Goal: Transaction & Acquisition: Purchase product/service

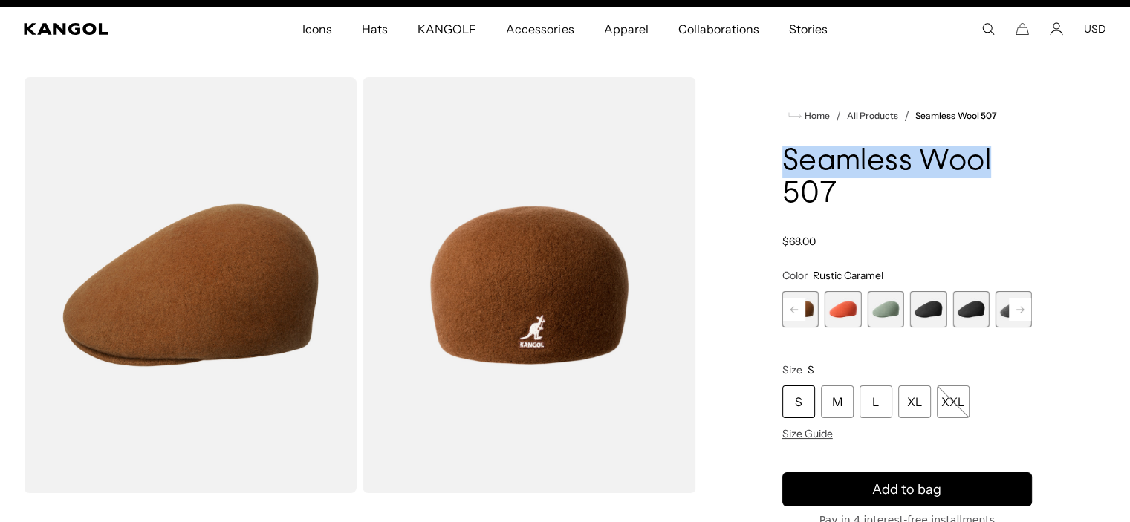
click at [942, 302] on span "5 of 9" at bounding box center [928, 309] width 36 height 36
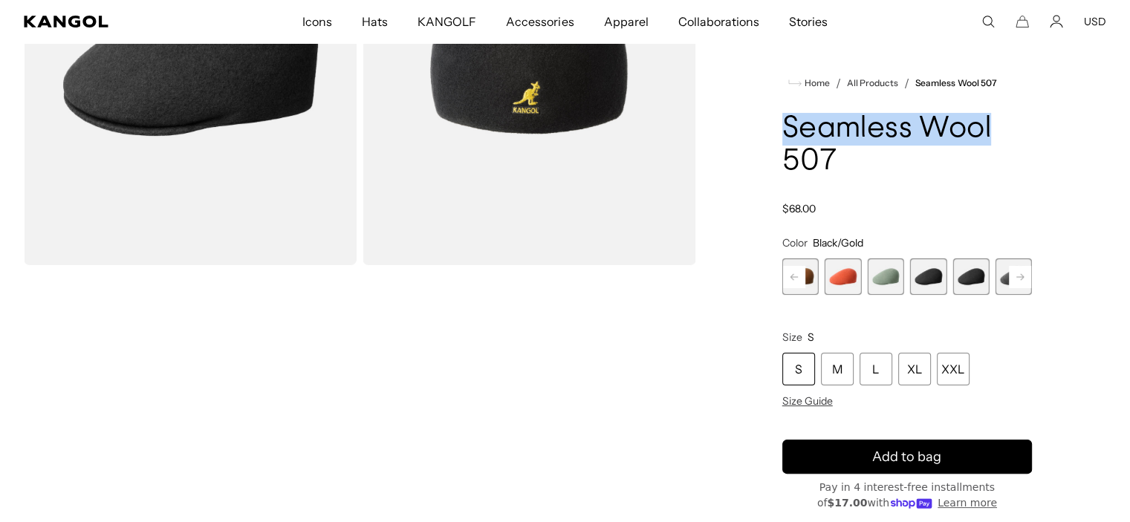
scroll to position [237, 0]
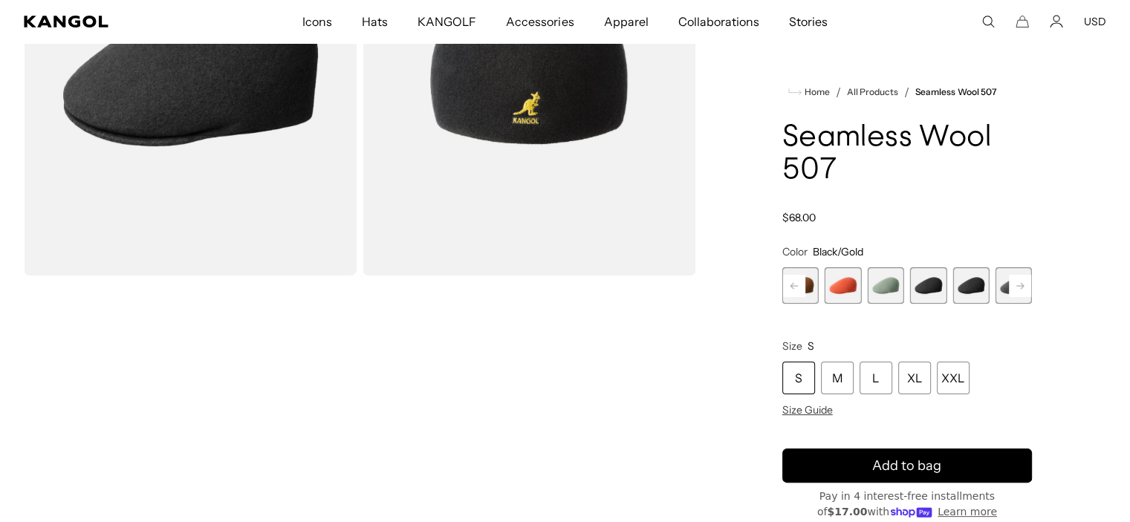
click at [1014, 283] on rect at bounding box center [1020, 286] width 22 height 22
click at [927, 288] on span "7 of 9" at bounding box center [928, 286] width 36 height 36
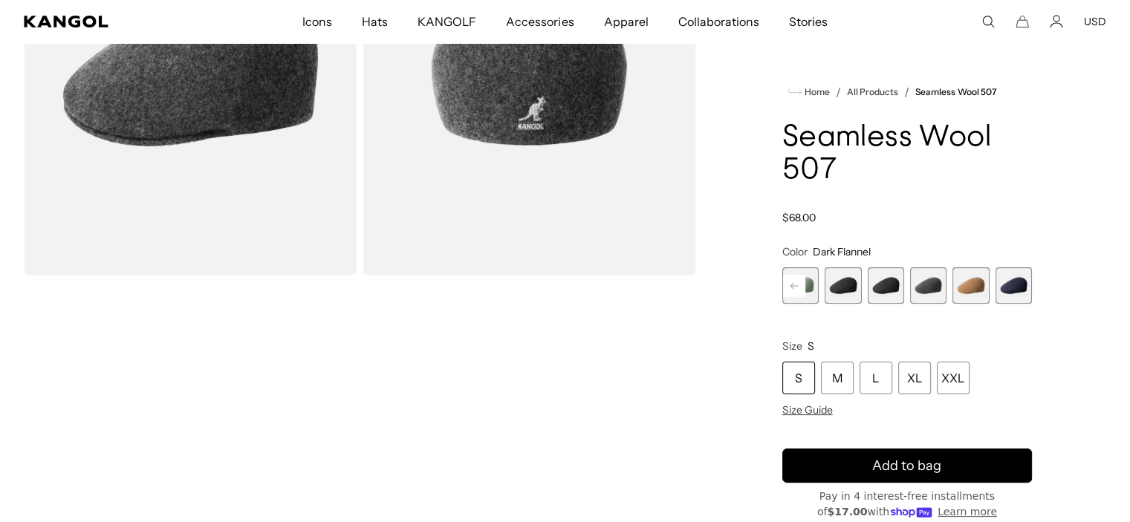
click at [1018, 291] on span "9 of 9" at bounding box center [1014, 286] width 36 height 36
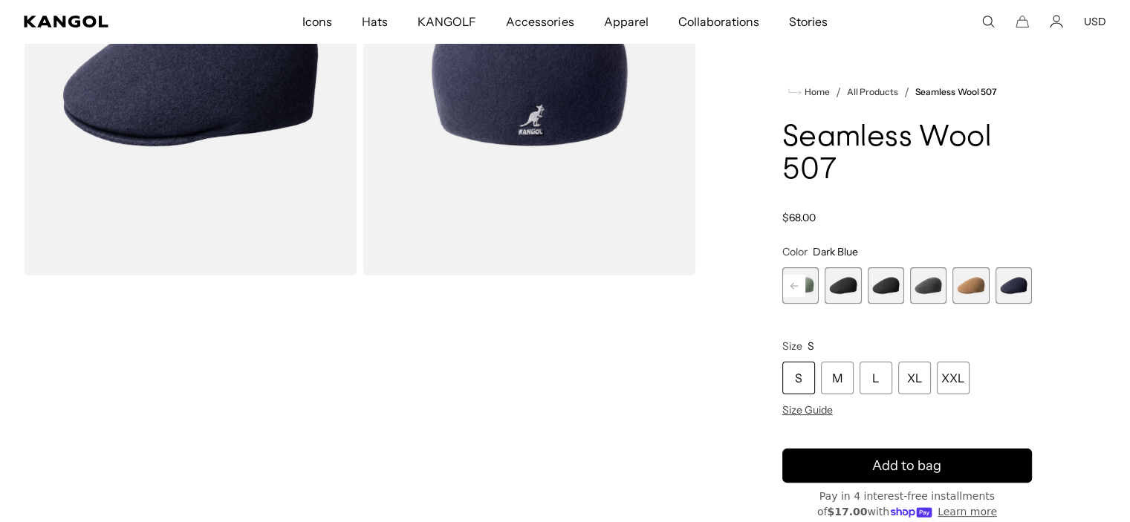
scroll to position [0, 306]
click at [962, 91] on link "Seamless Wool 507" at bounding box center [955, 92] width 81 height 10
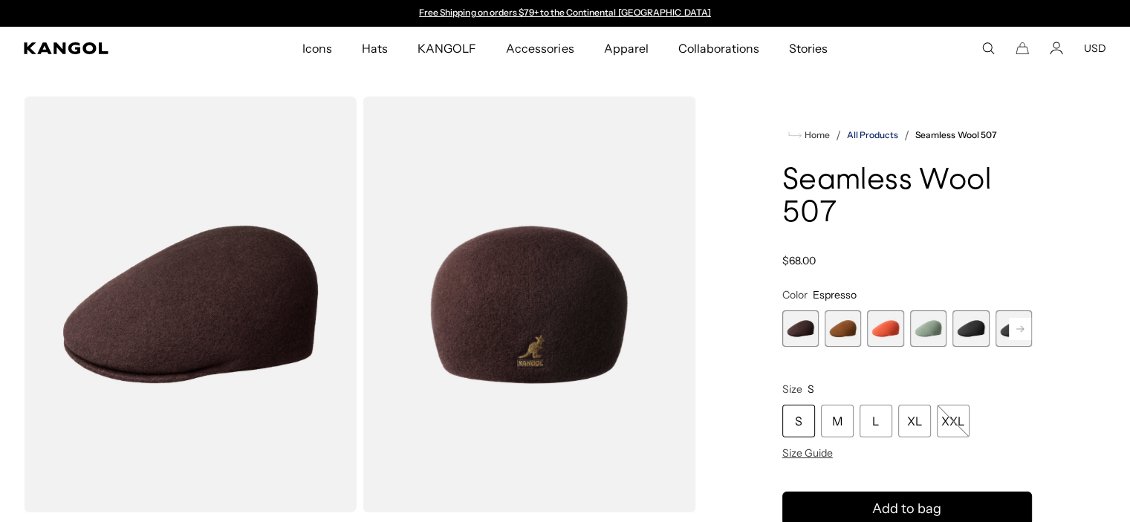
click at [869, 137] on link "All Products" at bounding box center [872, 135] width 51 height 10
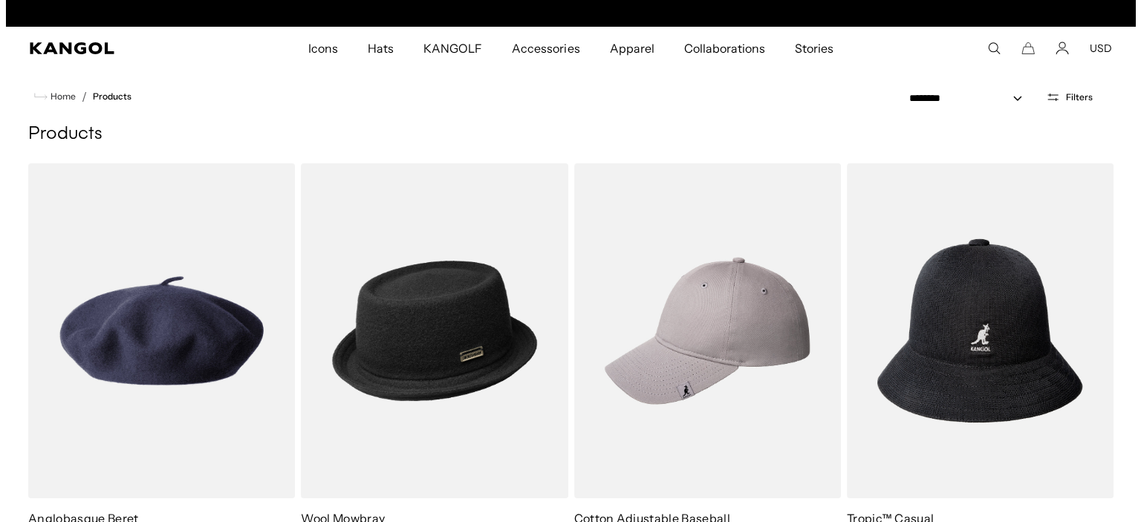
scroll to position [0, 306]
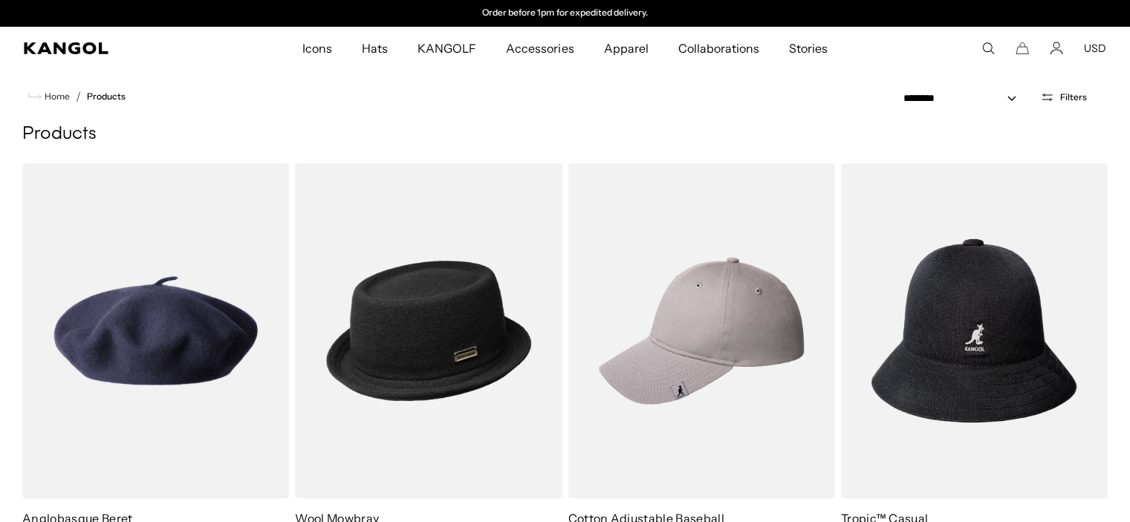
click at [988, 52] on use "Search here" at bounding box center [988, 48] width 11 height 11
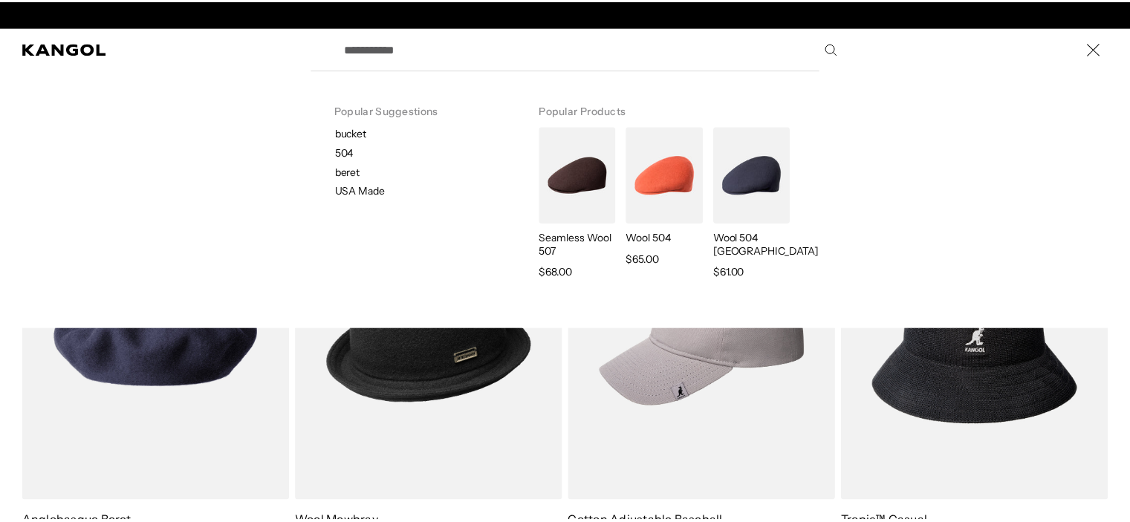
scroll to position [0, 0]
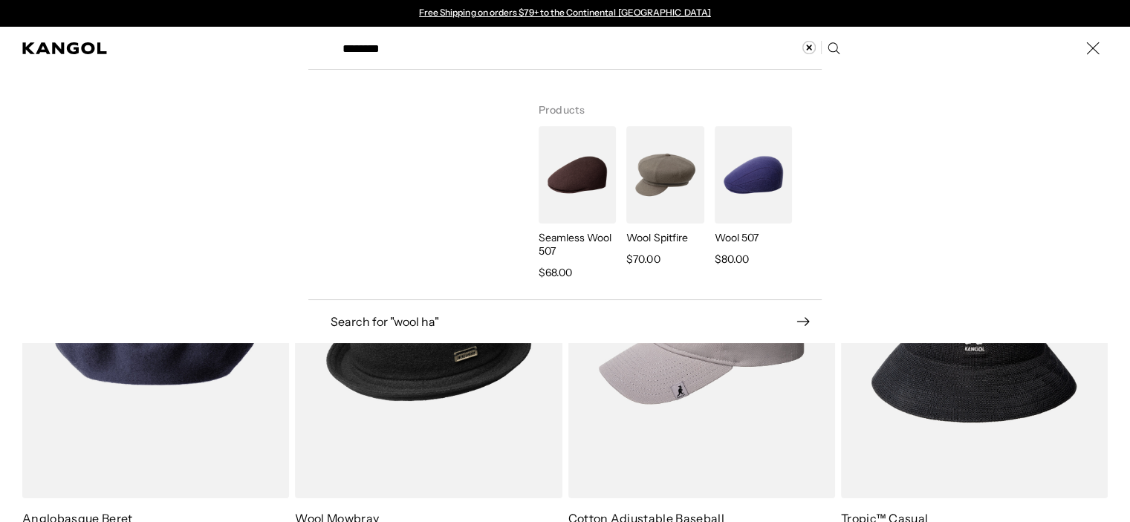
type input "********"
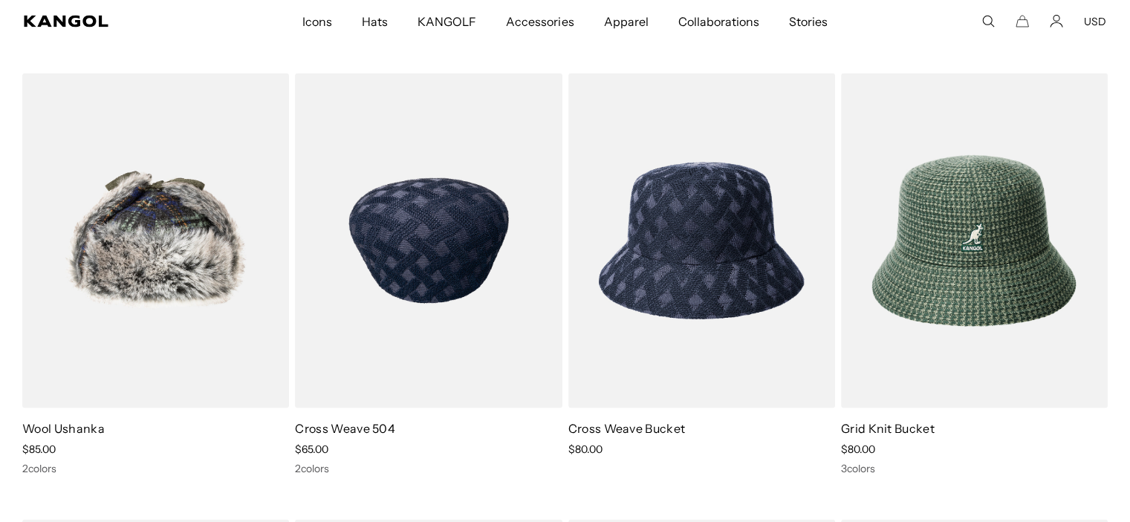
click at [366, 376] on img at bounding box center [428, 241] width 267 height 335
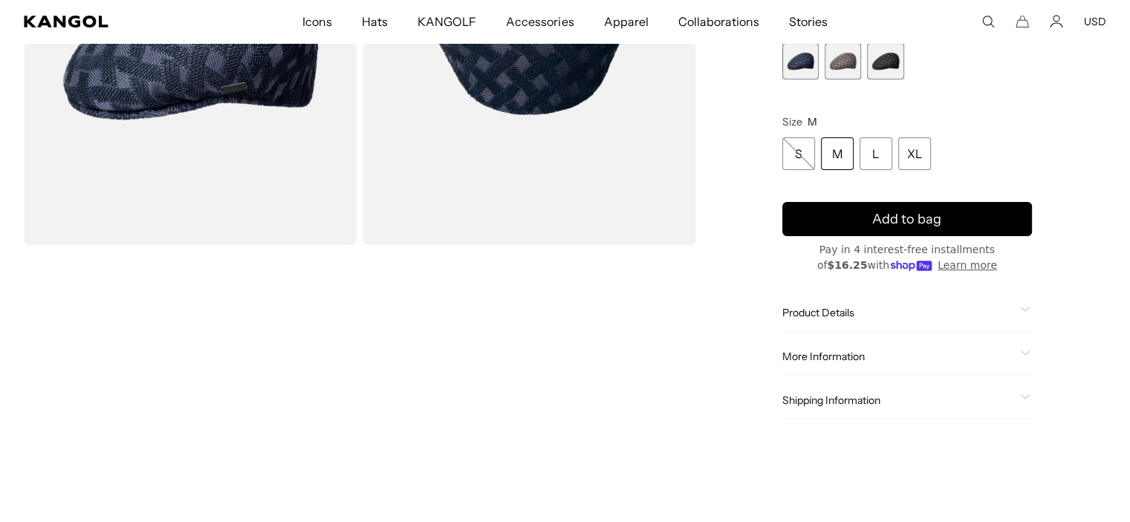
scroll to position [0, 306]
click at [1023, 294] on div "Product Details The Cross Weave 504 is inspired by handmade woven baskets and t…" at bounding box center [907, 313] width 250 height 38
click at [1025, 307] on span at bounding box center [1026, 313] width 12 height 12
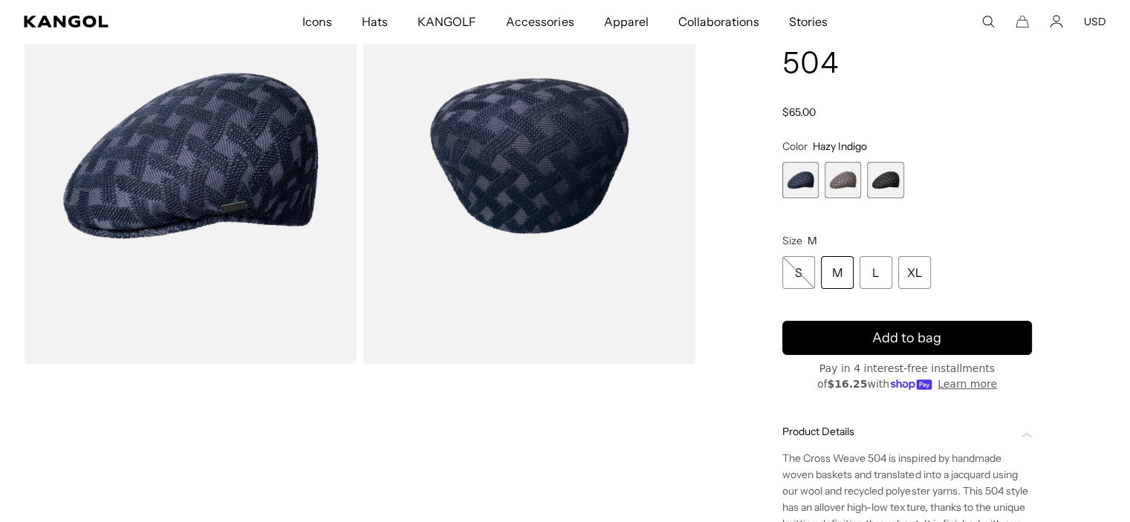
click at [847, 162] on span "2 of 3" at bounding box center [843, 180] width 36 height 36
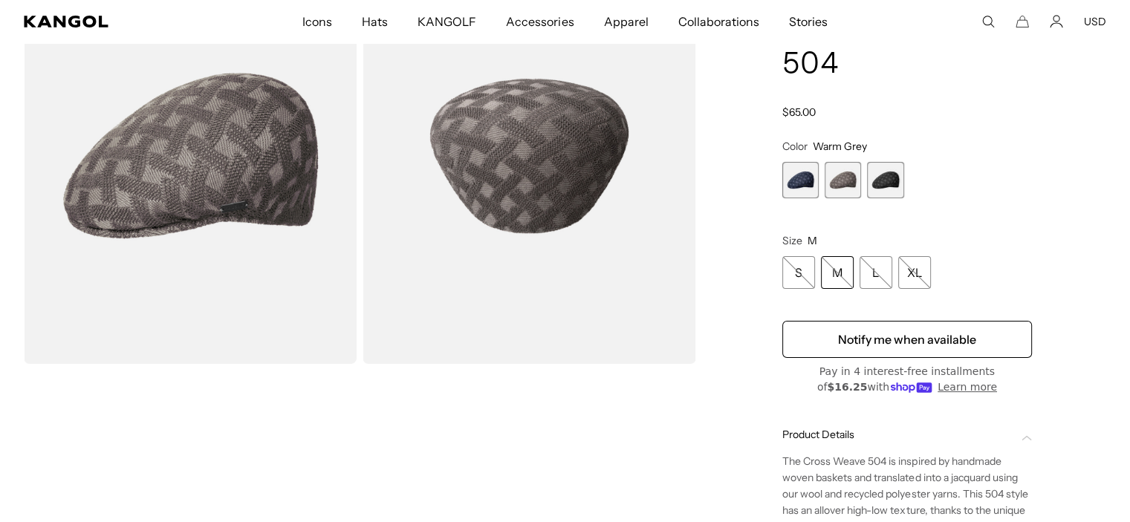
click at [787, 162] on span "1 of 3" at bounding box center [800, 180] width 36 height 36
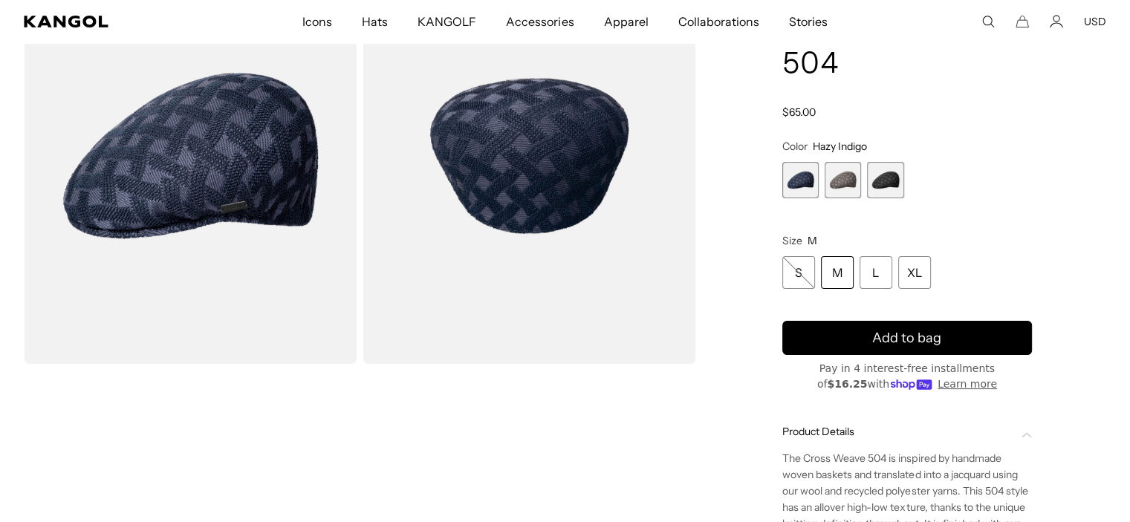
click at [895, 162] on span "3 of 3" at bounding box center [885, 180] width 36 height 36
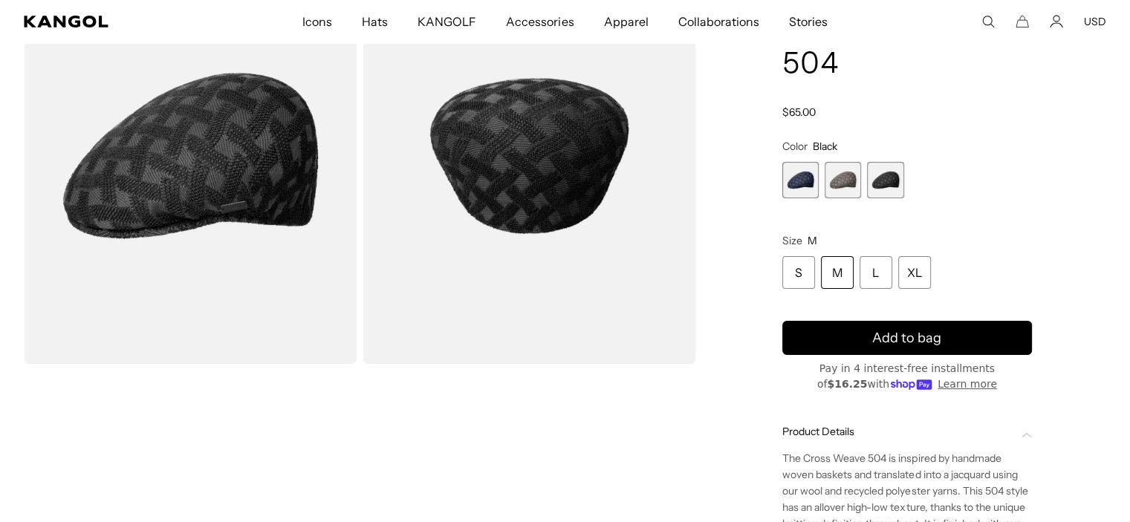
click at [1128, 320] on div "Loading... Home / All Products / Cross Weave 504 Cross Weave 504 Regular price …" at bounding box center [565, 313] width 1130 height 730
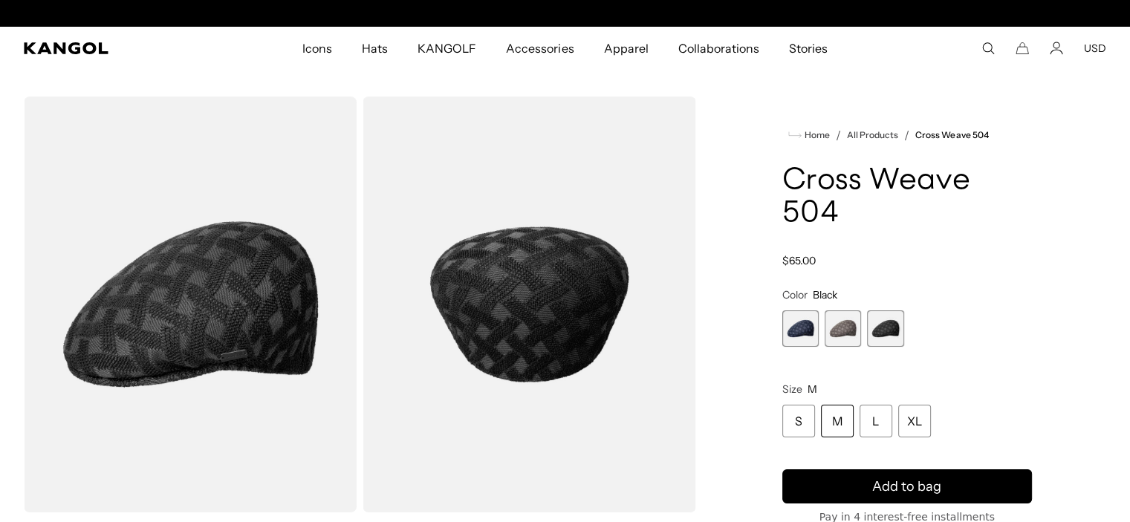
scroll to position [0, 306]
click at [877, 405] on div "L" at bounding box center [876, 421] width 33 height 33
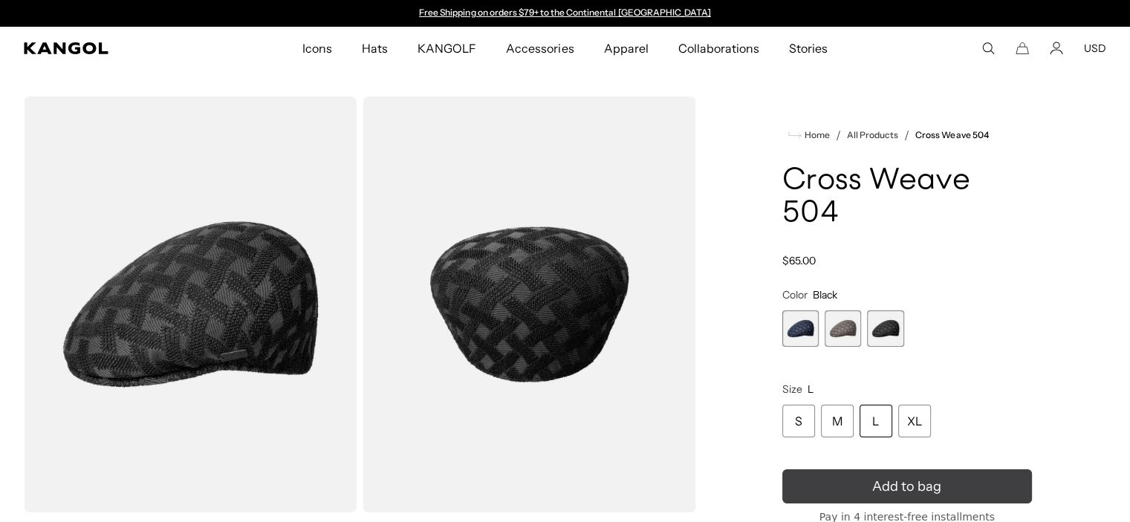
click at [832, 470] on button "Add to bag" at bounding box center [907, 487] width 250 height 34
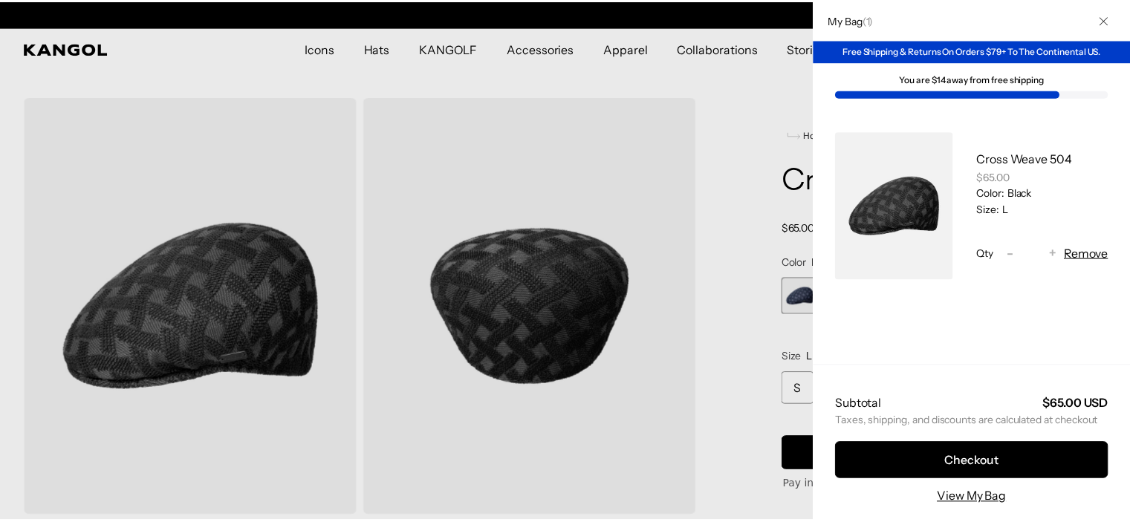
scroll to position [0, 306]
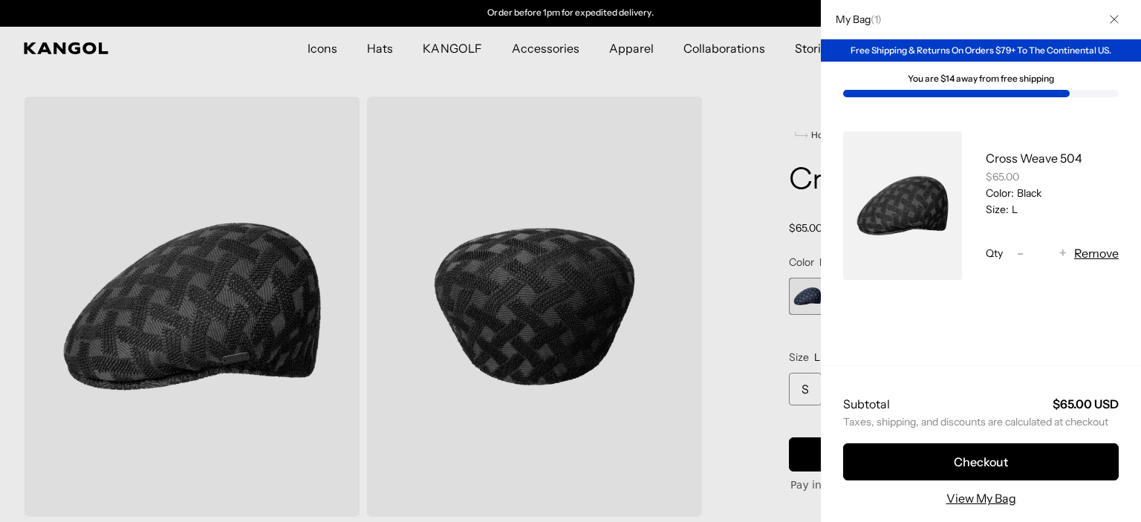
click at [737, 106] on div at bounding box center [570, 261] width 1141 height 522
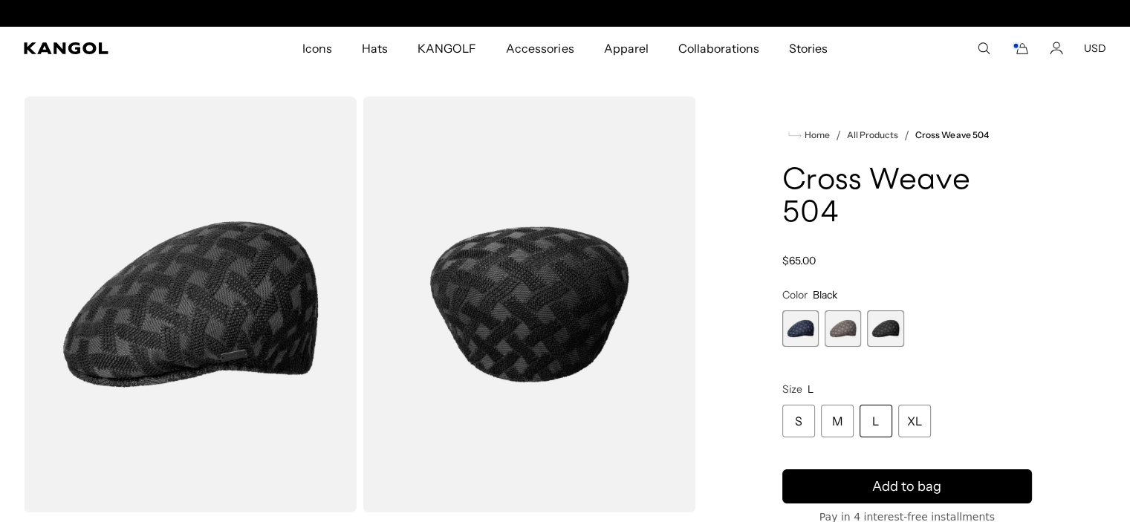
scroll to position [0, 0]
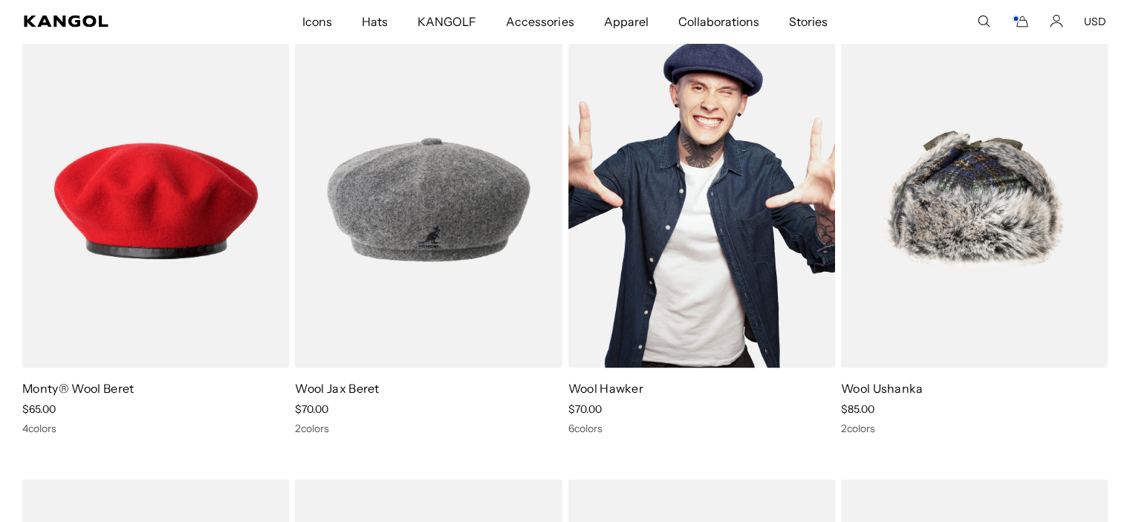
click at [687, 243] on img at bounding box center [701, 200] width 267 height 335
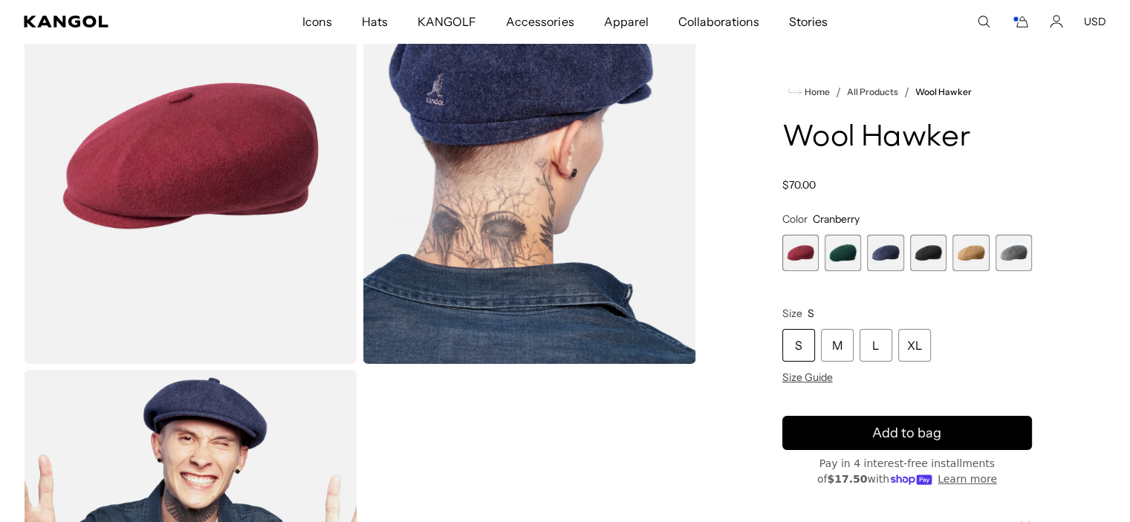
scroll to position [0, 306]
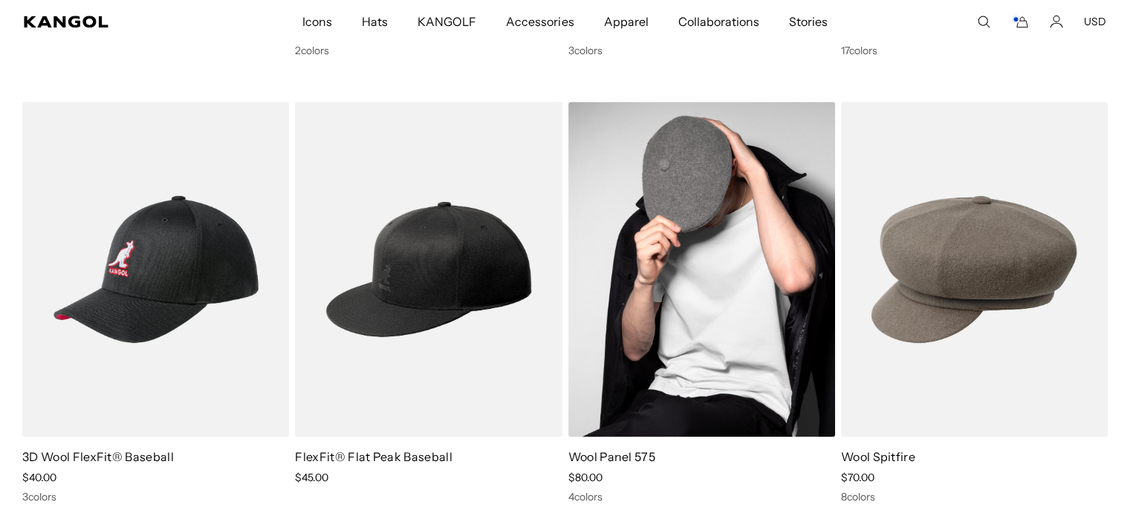
click at [693, 265] on img at bounding box center [701, 269] width 267 height 335
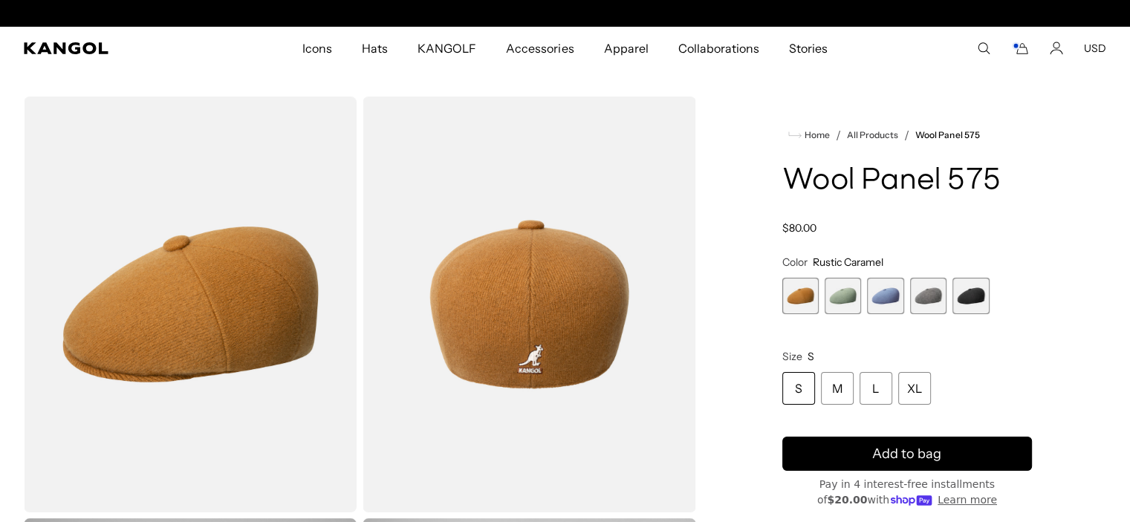
scroll to position [0, 306]
click at [935, 304] on span "4 of 5" at bounding box center [928, 296] width 36 height 36
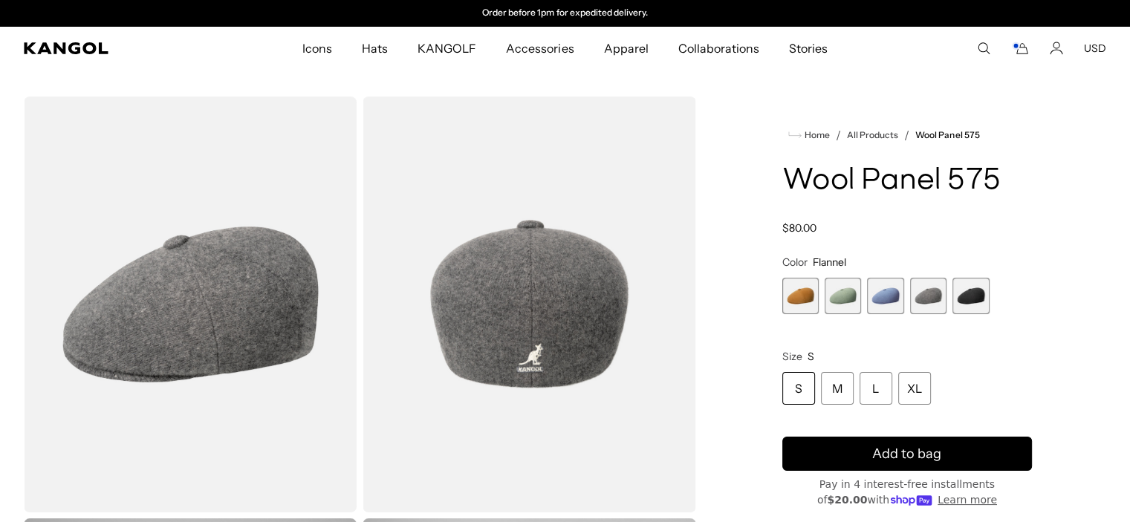
click at [969, 302] on span "5 of 5" at bounding box center [971, 296] width 36 height 36
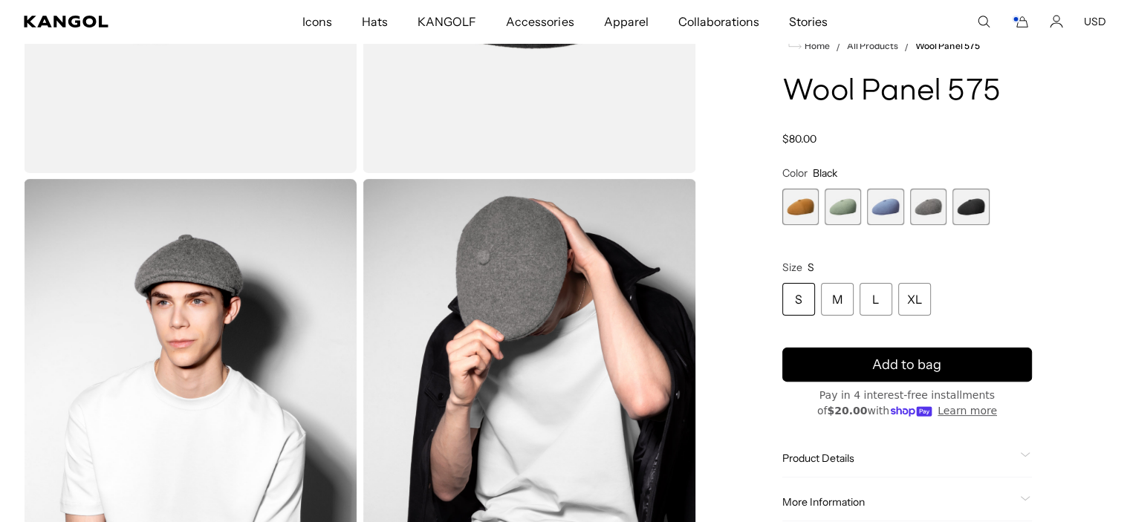
scroll to position [351, 0]
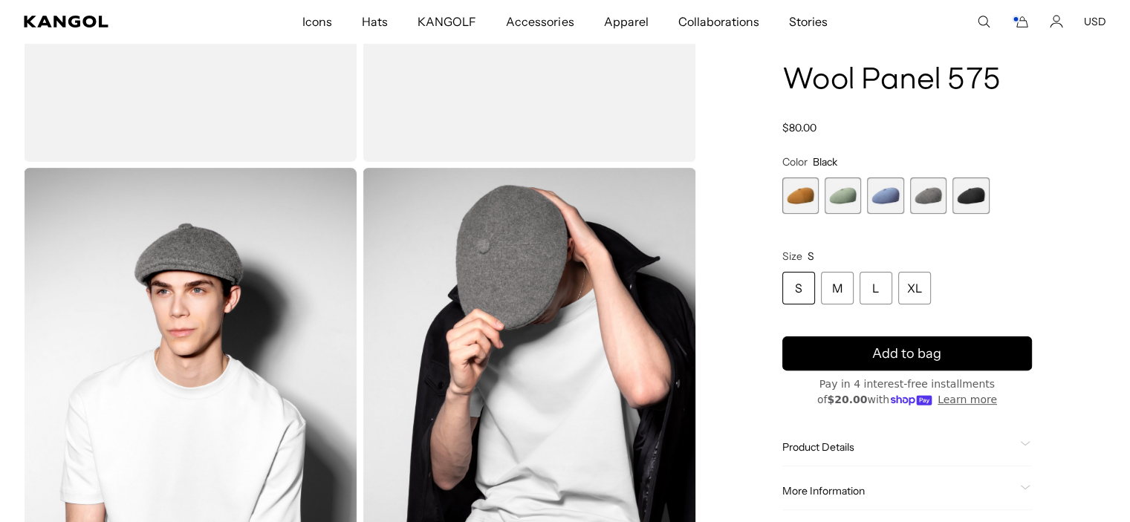
click at [1124, 155] on div "Loading..." at bounding box center [565, 165] width 1130 height 839
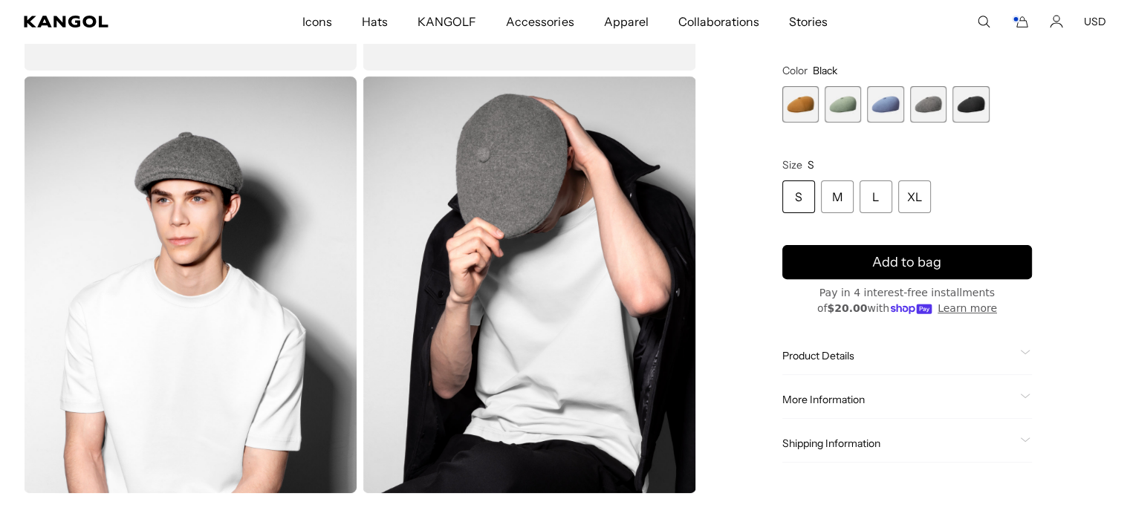
scroll to position [0, 0]
click at [880, 197] on div "L" at bounding box center [876, 197] width 33 height 33
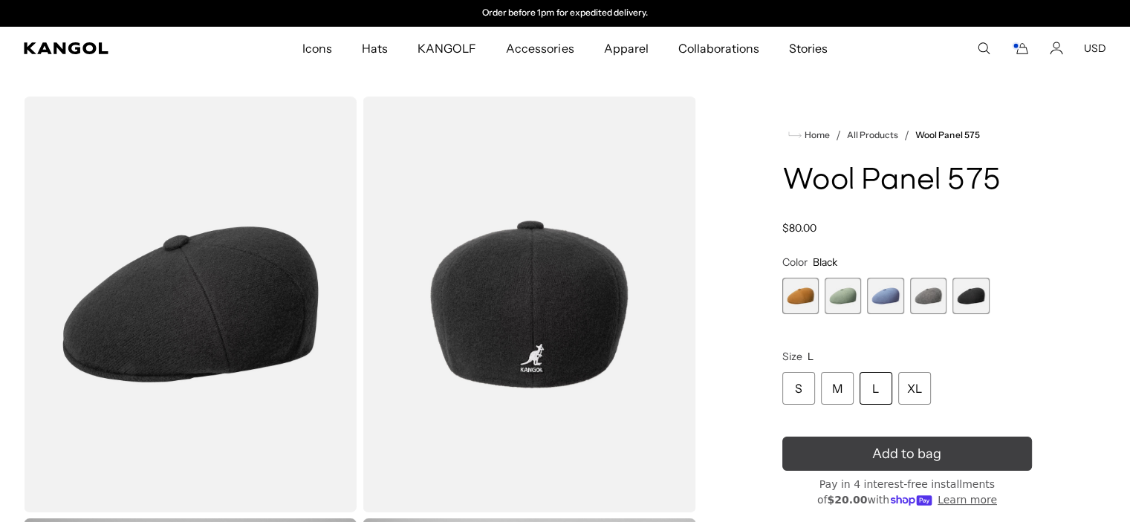
click at [924, 460] on span "Add to bag" at bounding box center [906, 454] width 69 height 20
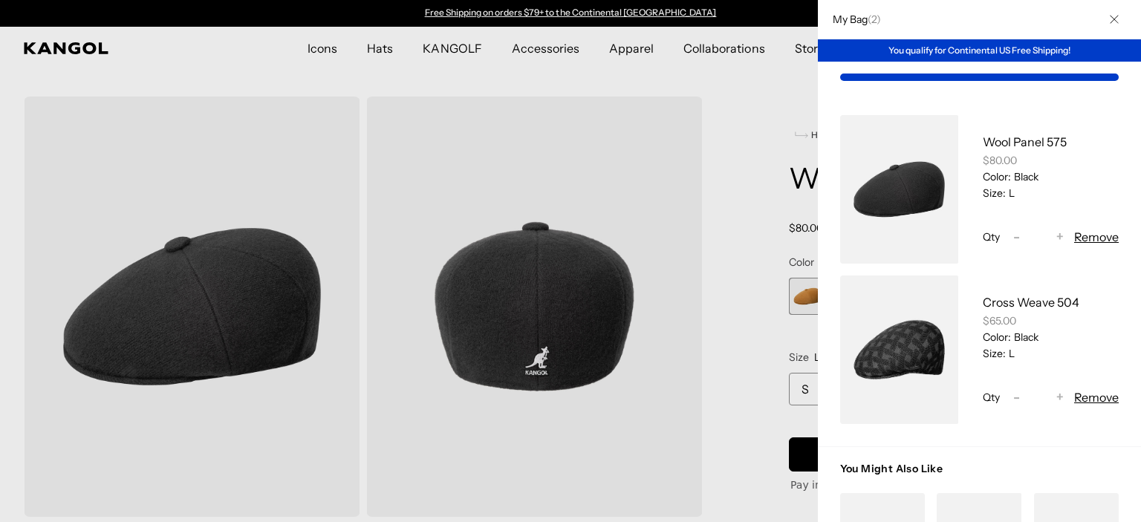
click at [704, 100] on div at bounding box center [570, 261] width 1141 height 522
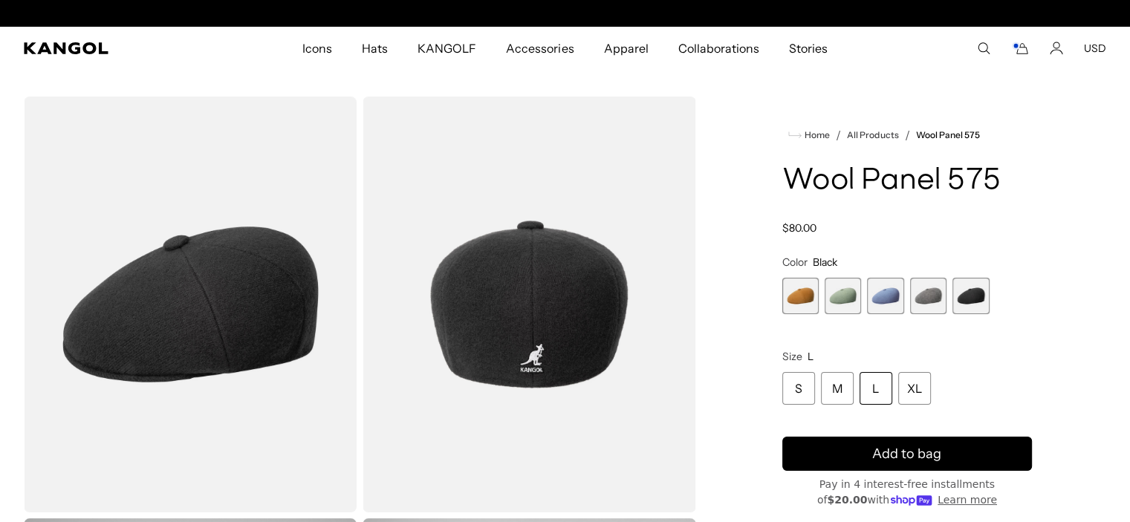
scroll to position [0, 306]
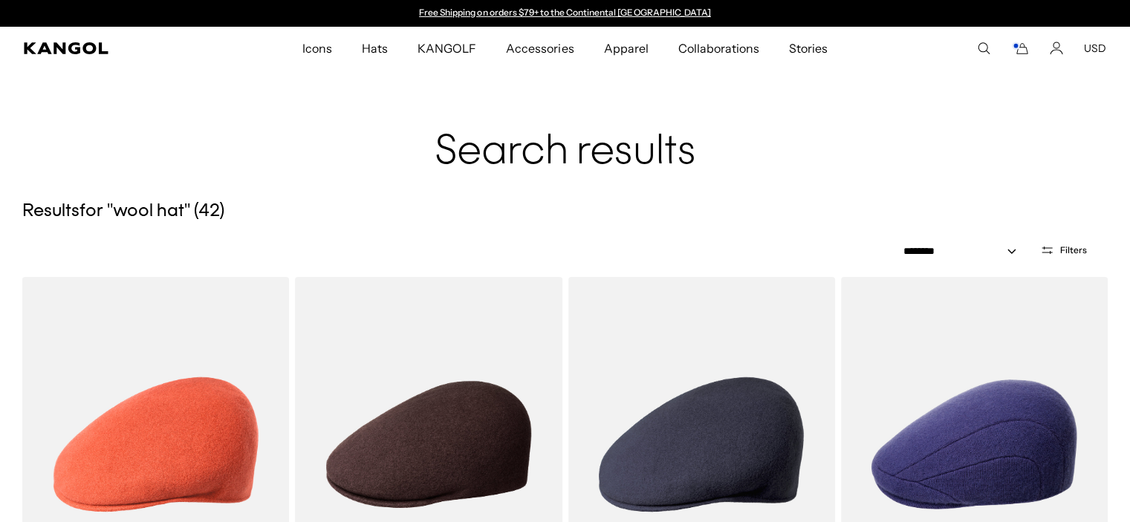
scroll to position [457, 0]
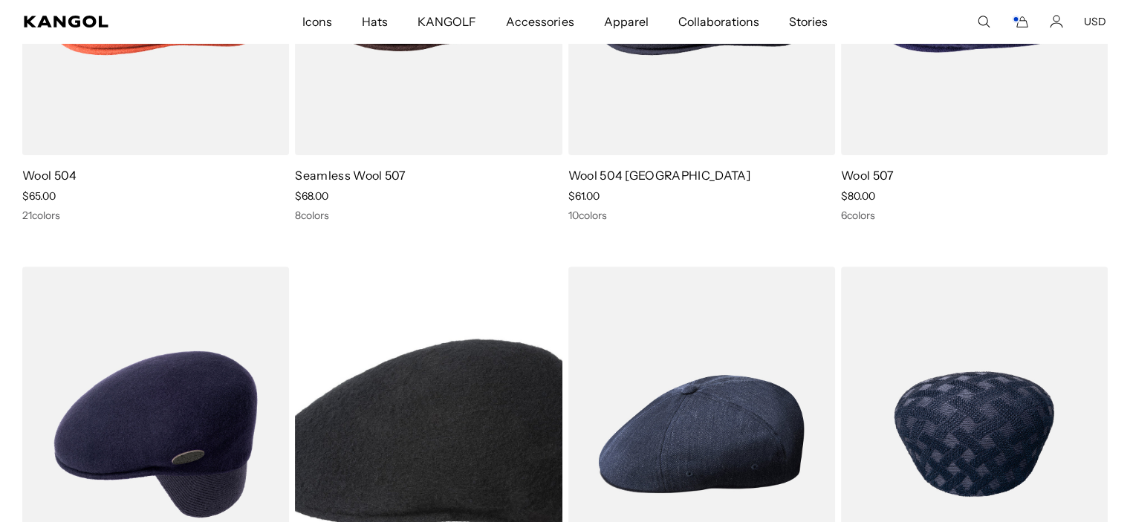
click at [1023, 427] on img at bounding box center [974, 434] width 267 height 335
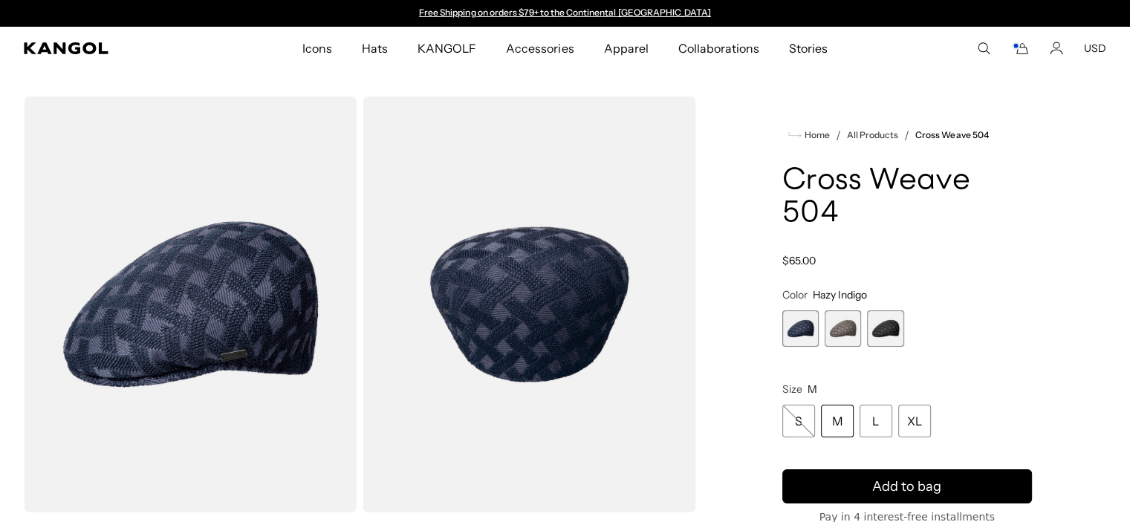
click at [895, 311] on span "3 of 3" at bounding box center [885, 329] width 36 height 36
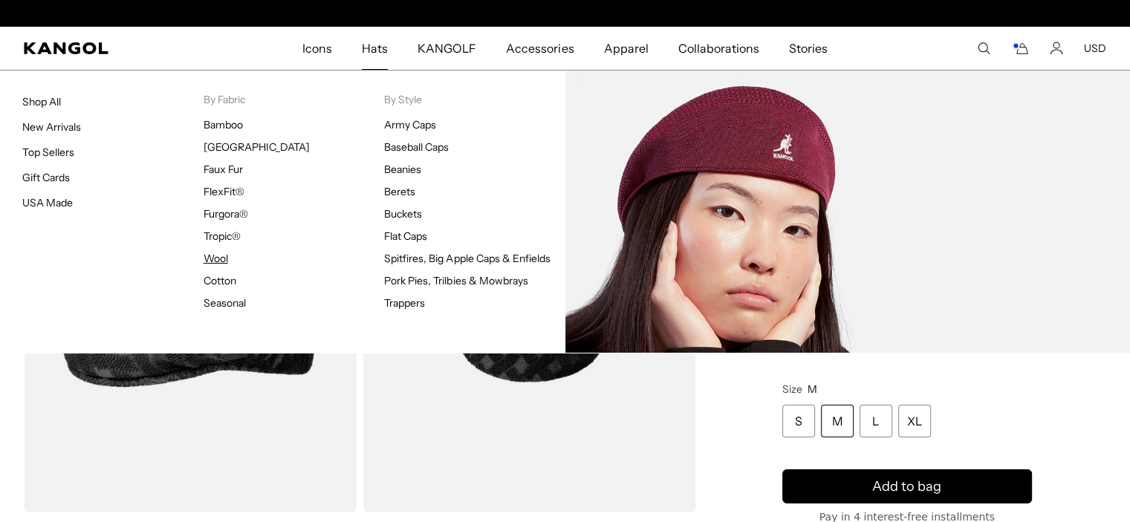
scroll to position [0, 306]
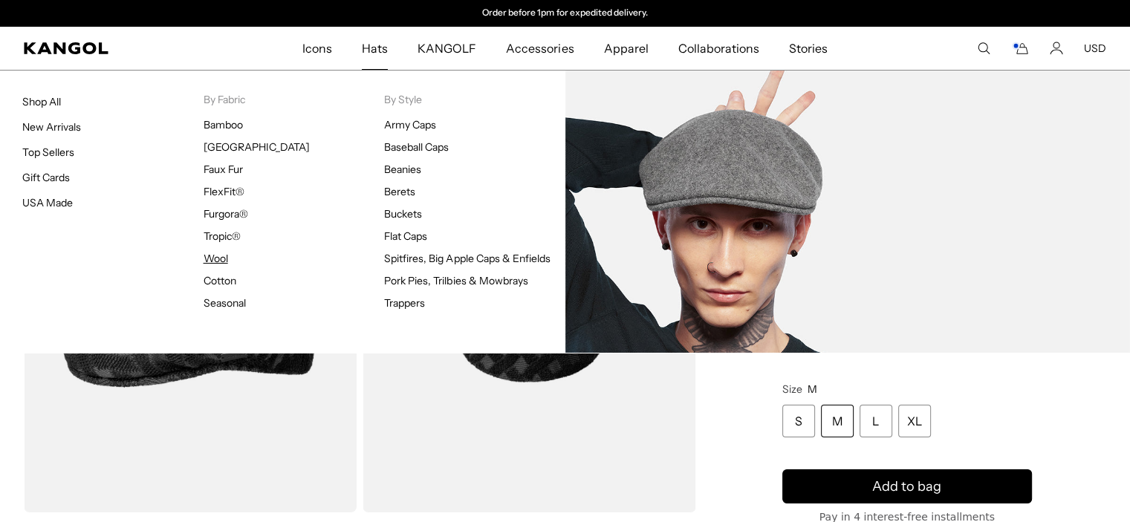
click at [222, 259] on link "Wool" at bounding box center [216, 258] width 25 height 13
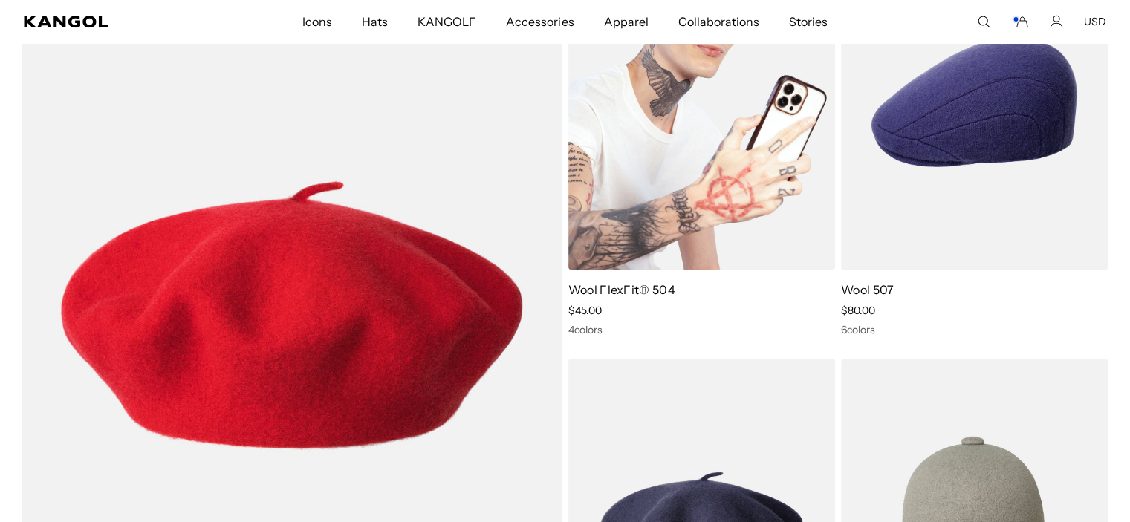
scroll to position [0, 306]
click at [736, 137] on img at bounding box center [701, 102] width 267 height 335
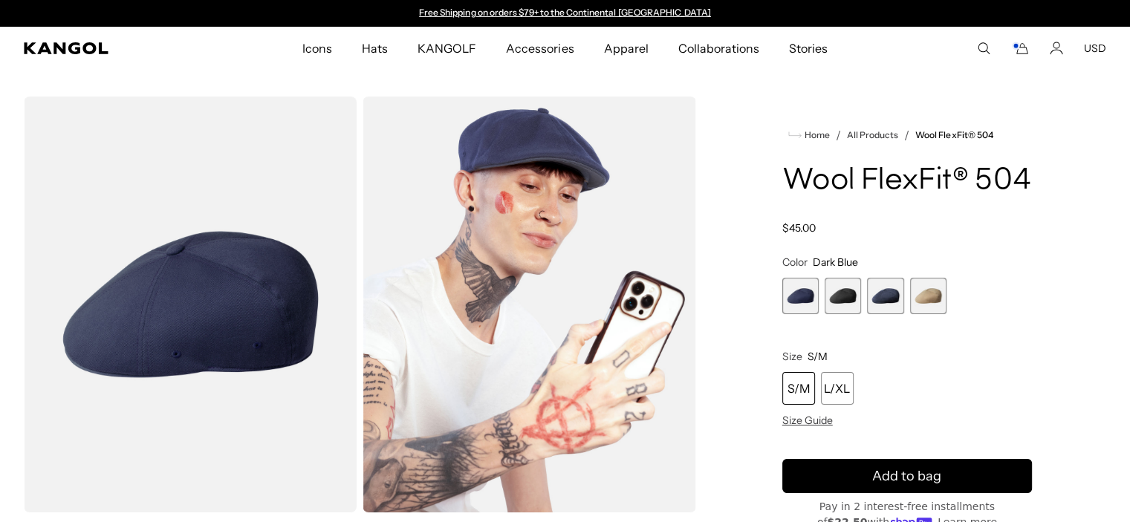
click at [843, 314] on span "2 of 4" at bounding box center [843, 296] width 36 height 36
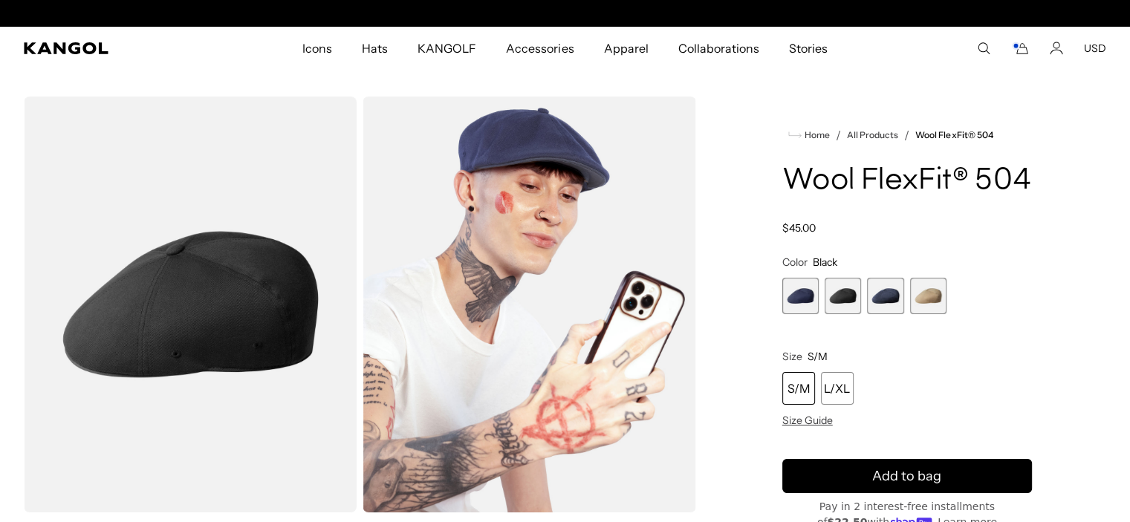
scroll to position [0, 306]
click at [885, 314] on span "3 of 4" at bounding box center [885, 296] width 36 height 36
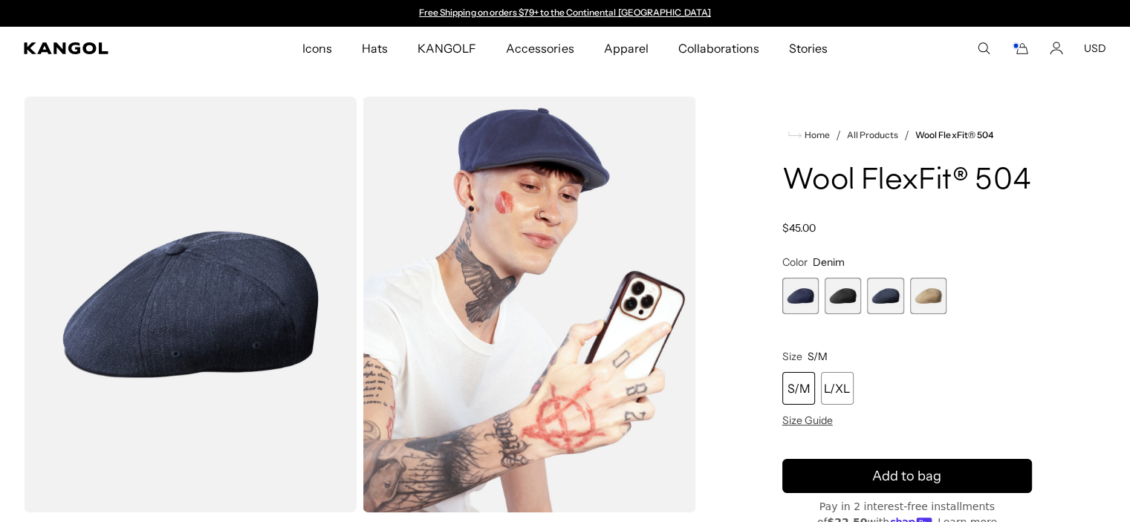
click at [932, 314] on span "4 of 4" at bounding box center [928, 296] width 36 height 36
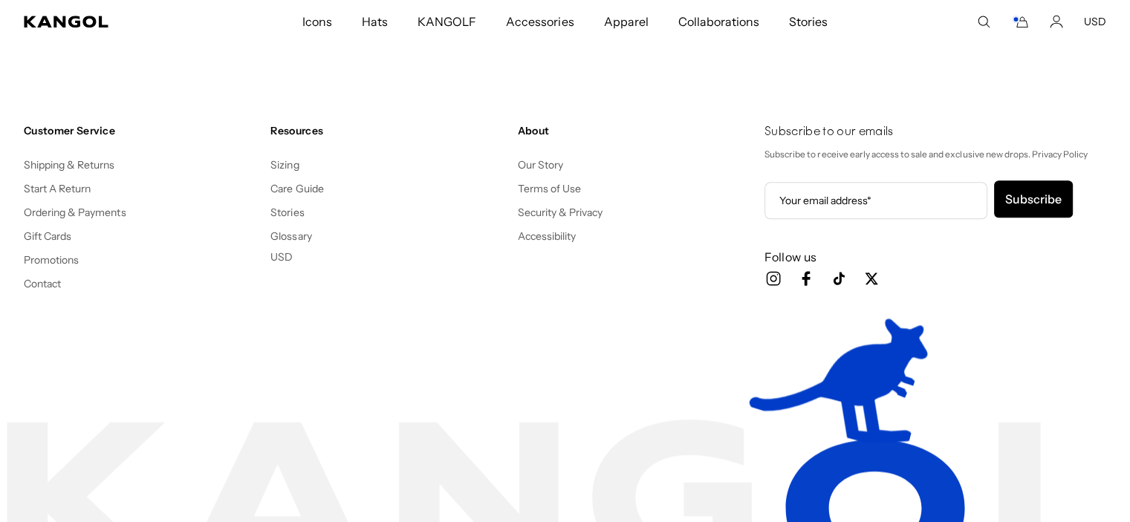
scroll to position [7411, 0]
